Goal: Transaction & Acquisition: Purchase product/service

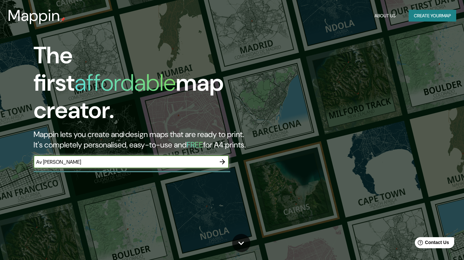
type input "Av [PERSON_NAME]"
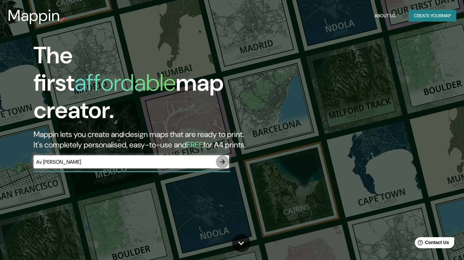
click at [223, 158] on icon "button" at bounding box center [223, 162] width 8 height 8
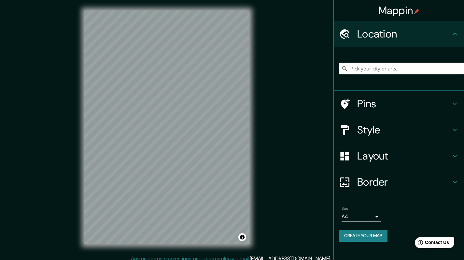
click at [379, 35] on h4 "Location" at bounding box center [404, 33] width 94 height 13
click at [383, 72] on input "Pick your city or area" at bounding box center [401, 69] width 125 height 12
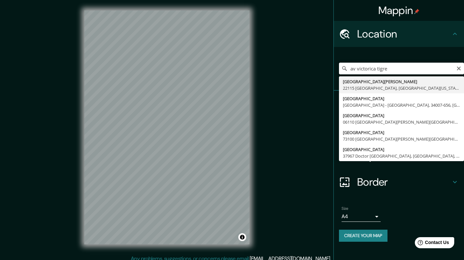
type input "[GEOGRAPHIC_DATA][PERSON_NAME], [GEOGRAPHIC_DATA][US_STATE], [GEOGRAPHIC_DATA]"
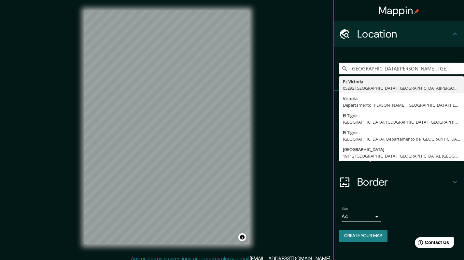
click at [450, 183] on h4 "Border" at bounding box center [404, 181] width 94 height 13
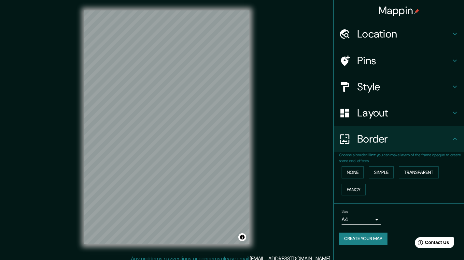
click at [455, 146] on div "Border" at bounding box center [399, 139] width 130 height 26
click at [368, 222] on body "Mappin Location [GEOGRAPHIC_DATA][PERSON_NAME], [GEOGRAPHIC_DATA][US_STATE], [G…" at bounding box center [232, 130] width 464 height 260
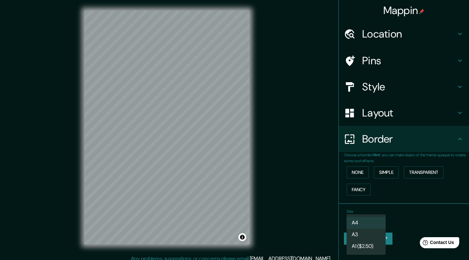
click at [371, 230] on li "A3" at bounding box center [366, 234] width 39 height 12
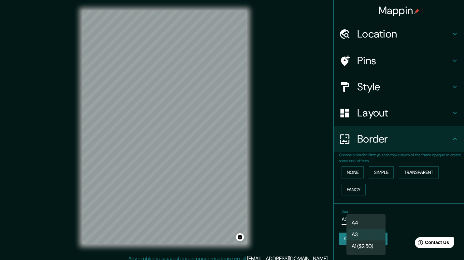
click at [379, 216] on body "Mappin Location [GEOGRAPHIC_DATA][PERSON_NAME], [GEOGRAPHIC_DATA][US_STATE], [G…" at bounding box center [232, 130] width 464 height 260
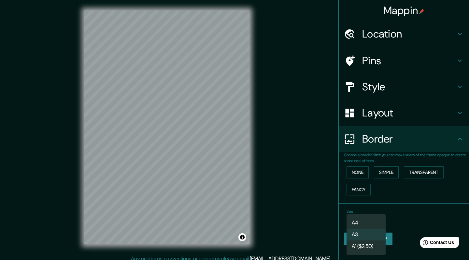
click at [373, 244] on li "A1 ($2.50)" at bounding box center [366, 246] width 39 height 12
type input "a3"
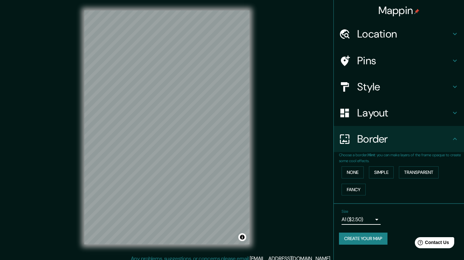
click at [372, 223] on div "Size A1 ($2.50) a3" at bounding box center [399, 216] width 120 height 21
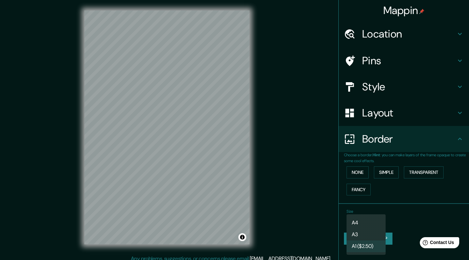
click at [372, 219] on body "Mappin Location [GEOGRAPHIC_DATA][PERSON_NAME], [GEOGRAPHIC_DATA][US_STATE], [G…" at bounding box center [234, 130] width 469 height 260
click at [415, 210] on div at bounding box center [234, 130] width 469 height 260
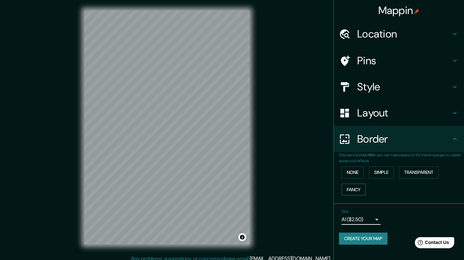
click at [361, 190] on button "Fancy" at bounding box center [354, 189] width 24 height 12
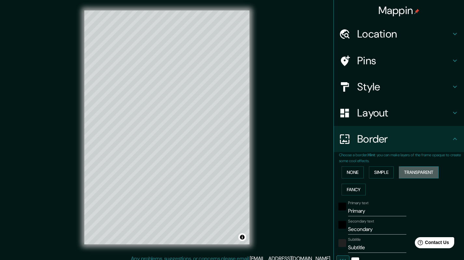
click at [416, 172] on button "Transparent" at bounding box center [419, 172] width 40 height 12
click at [343, 171] on button "None" at bounding box center [353, 172] width 22 height 12
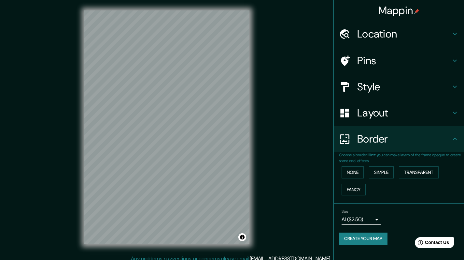
click at [429, 117] on h4 "Layout" at bounding box center [404, 112] width 94 height 13
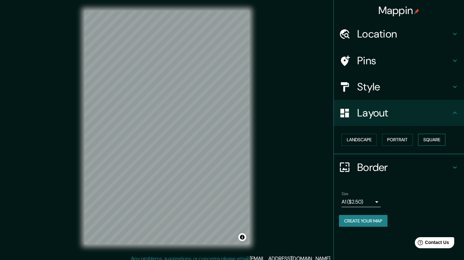
click at [428, 136] on button "Square" at bounding box center [431, 140] width 27 height 12
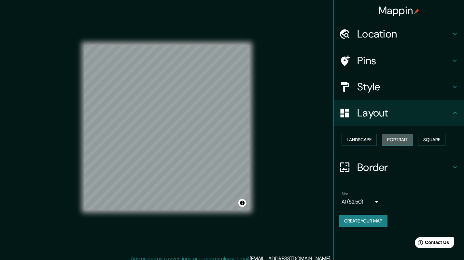
click at [410, 136] on button "Portrait" at bounding box center [397, 140] width 31 height 12
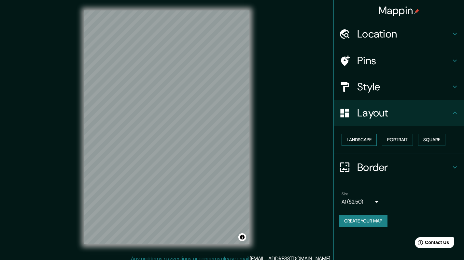
click at [360, 137] on button "Landscape" at bounding box center [359, 140] width 35 height 12
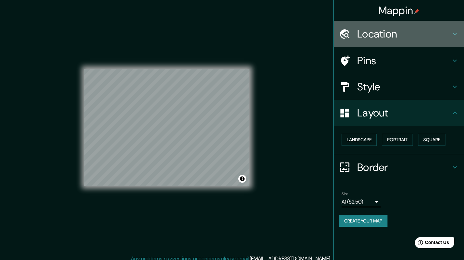
click at [435, 29] on h4 "Location" at bounding box center [404, 33] width 94 height 13
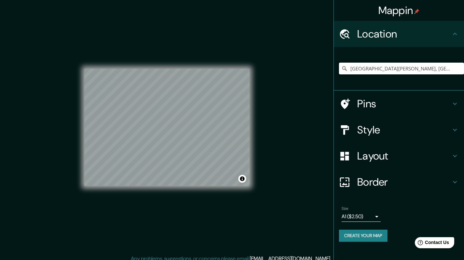
click at [389, 125] on h4 "Style" at bounding box center [404, 129] width 94 height 13
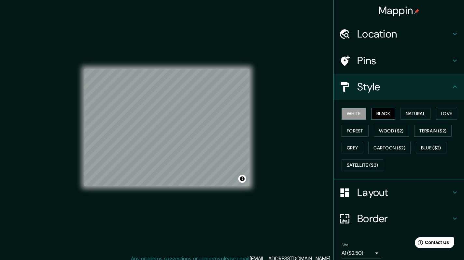
click at [388, 114] on button "Black" at bounding box center [383, 113] width 24 height 12
click at [415, 113] on button "Natural" at bounding box center [416, 113] width 30 height 12
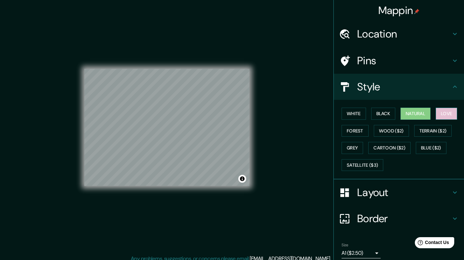
click at [446, 114] on button "Love" at bounding box center [446, 113] width 21 height 12
click at [345, 115] on button "White" at bounding box center [354, 113] width 24 height 12
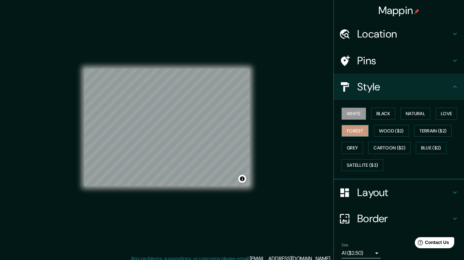
click at [351, 127] on button "Forest" at bounding box center [355, 131] width 27 height 12
click at [384, 128] on button "Wood ($2)" at bounding box center [391, 131] width 35 height 12
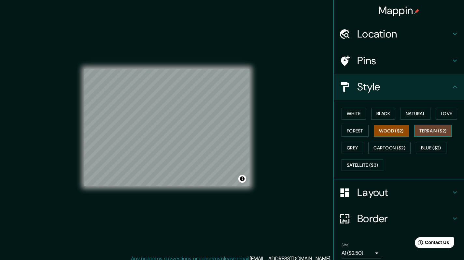
click at [423, 132] on button "Terrain ($2)" at bounding box center [433, 131] width 38 height 12
click at [361, 149] on button "Grey" at bounding box center [352, 148] width 21 height 12
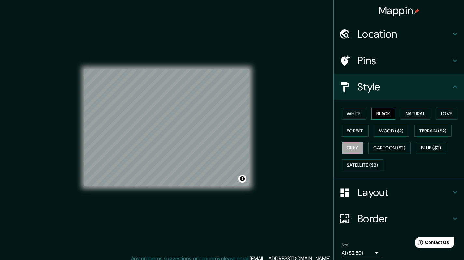
click at [381, 115] on button "Black" at bounding box center [383, 113] width 24 height 12
click at [367, 163] on button "Satellite ($3)" at bounding box center [363, 165] width 42 height 12
click at [355, 150] on button "Grey" at bounding box center [352, 148] width 21 height 12
click at [387, 115] on button "Black" at bounding box center [383, 113] width 24 height 12
click at [240, 177] on button "Toggle attribution" at bounding box center [242, 179] width 8 height 8
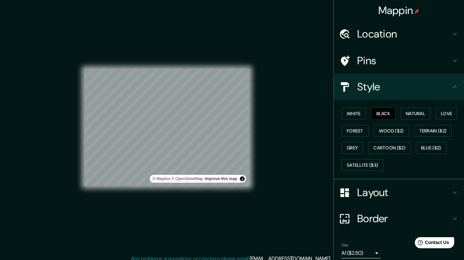
scroll to position [5, 0]
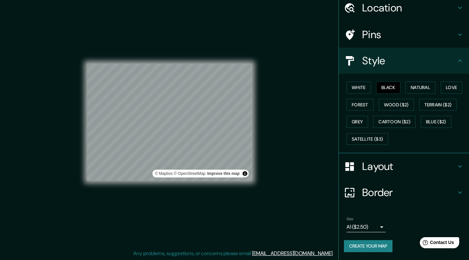
click at [375, 222] on body "Mappin Location [GEOGRAPHIC_DATA][PERSON_NAME] [GEOGRAPHIC_DATA], [GEOGRAPHIC_D…" at bounding box center [234, 125] width 469 height 260
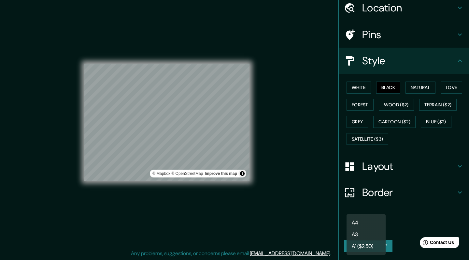
click at [371, 243] on li "A1 ($2.50)" at bounding box center [366, 246] width 39 height 12
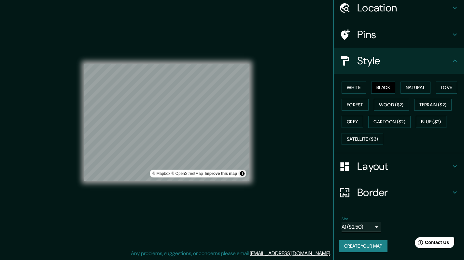
scroll to position [23, 0]
